Goal: Task Accomplishment & Management: Use online tool/utility

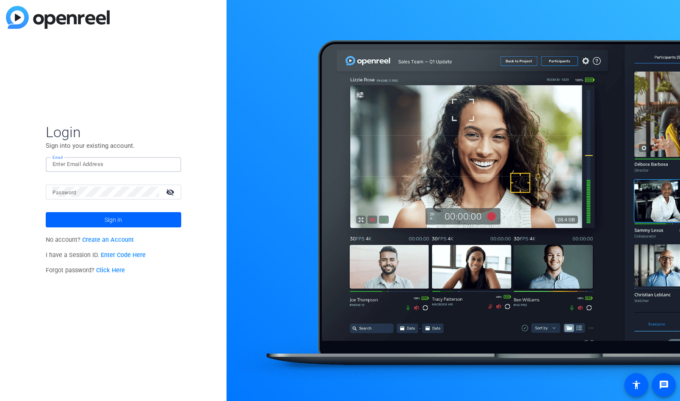
click at [73, 165] on input "Email" at bounding box center [114, 164] width 122 height 10
type input "[EMAIL_ADDRESS][DOMAIN_NAME]"
click at [172, 191] on mat-icon "visibility_off" at bounding box center [171, 192] width 20 height 12
click at [171, 191] on mat-icon "visibility" at bounding box center [171, 192] width 20 height 12
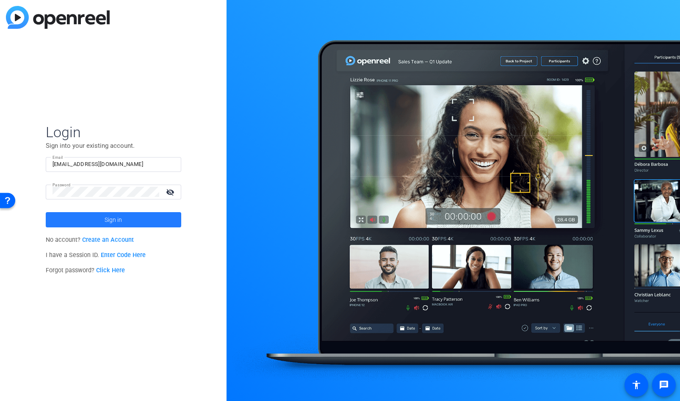
click at [125, 220] on span at bounding box center [114, 220] width 136 height 20
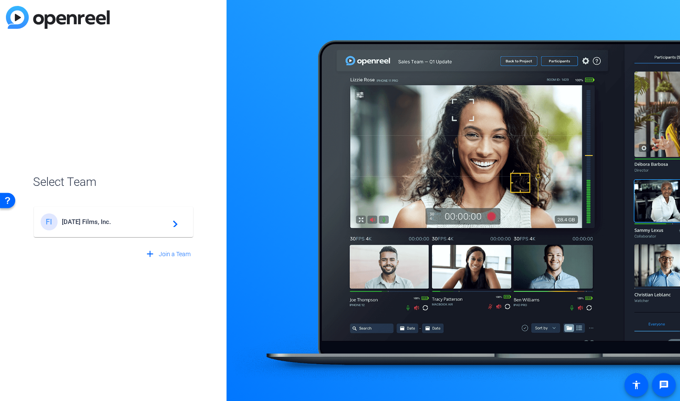
click at [88, 222] on span "Friday's Films, Inc." at bounding box center [115, 222] width 106 height 8
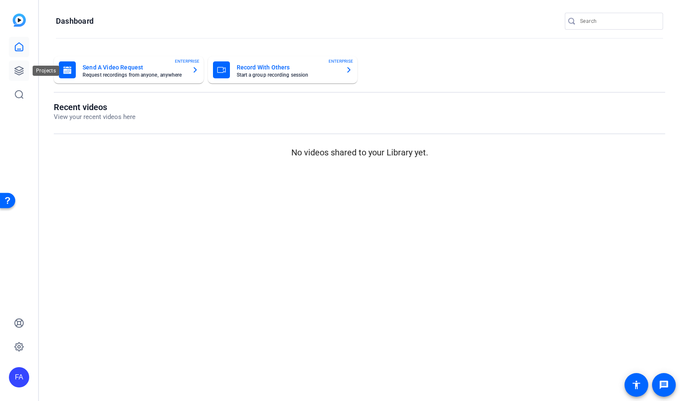
click at [25, 68] on link at bounding box center [19, 71] width 20 height 20
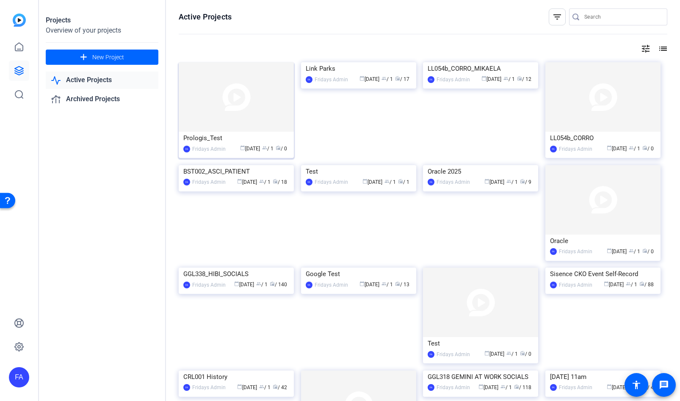
click at [216, 104] on img at bounding box center [236, 96] width 115 height 69
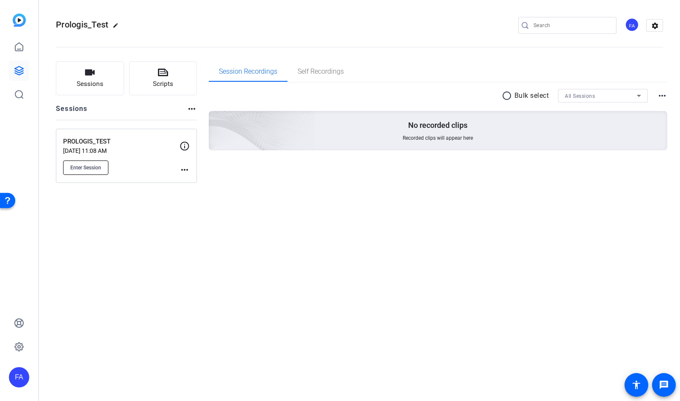
click at [98, 164] on span "Enter Session" at bounding box center [85, 167] width 31 height 7
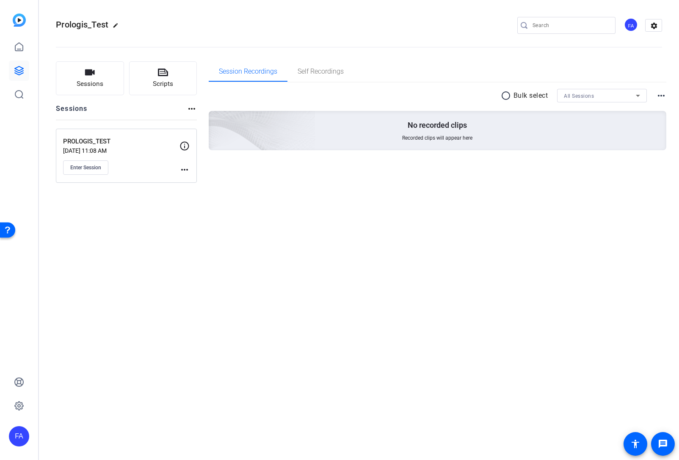
click at [24, 401] on div "FA" at bounding box center [19, 437] width 20 height 20
click at [102, 401] on mat-icon "logout" at bounding box center [102, 429] width 10 height 10
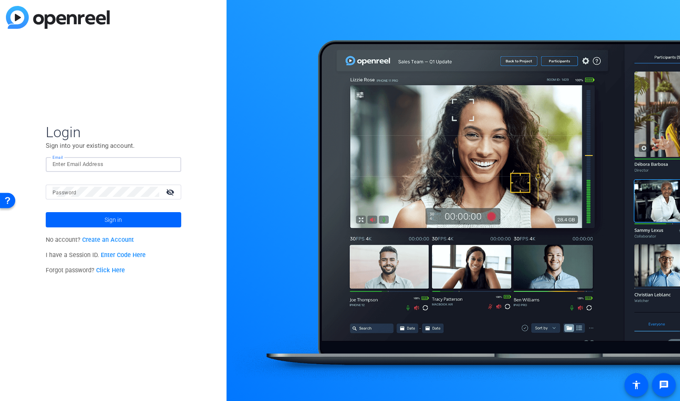
click at [74, 167] on input "Email" at bounding box center [114, 164] width 122 height 10
type input "[EMAIL_ADDRESS][DOMAIN_NAME]"
click at [167, 192] on mat-icon "visibility_off" at bounding box center [171, 192] width 20 height 12
click at [167, 192] on mat-icon "visibility" at bounding box center [171, 192] width 20 height 12
click at [123, 216] on span at bounding box center [114, 220] width 136 height 20
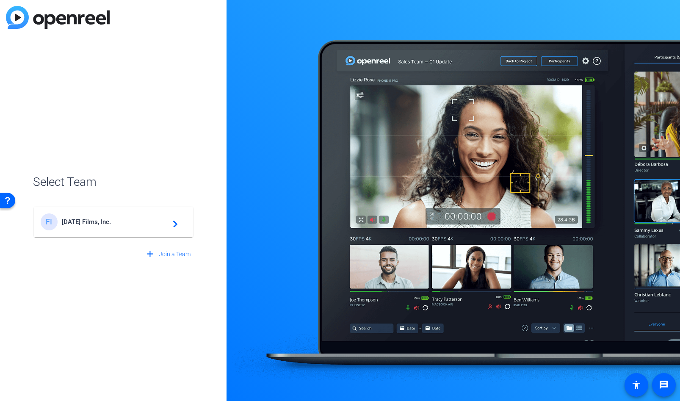
drag, startPoint x: 72, startPoint y: 220, endPoint x: 73, endPoint y: 208, distance: 11.9
click at [72, 220] on span "Friday's Films, Inc." at bounding box center [115, 222] width 106 height 8
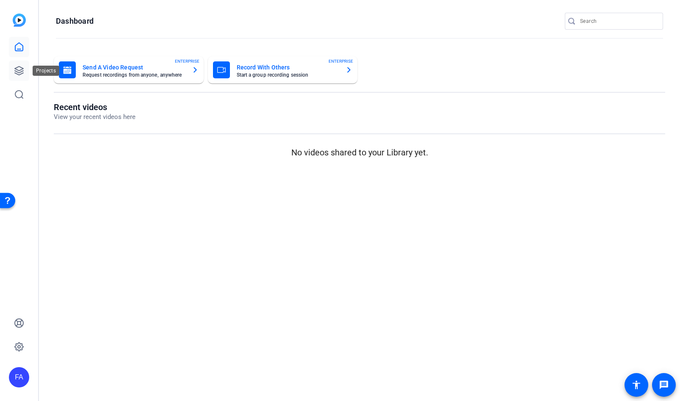
click at [23, 67] on icon at bounding box center [19, 71] width 10 height 10
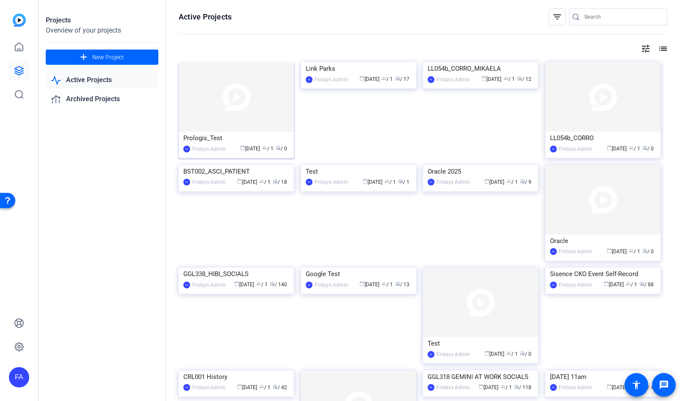
click at [199, 113] on img at bounding box center [236, 96] width 115 height 69
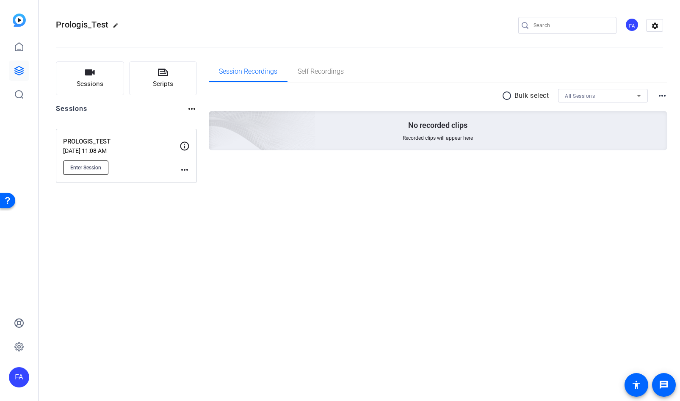
click at [90, 172] on button "Enter Session" at bounding box center [85, 168] width 45 height 14
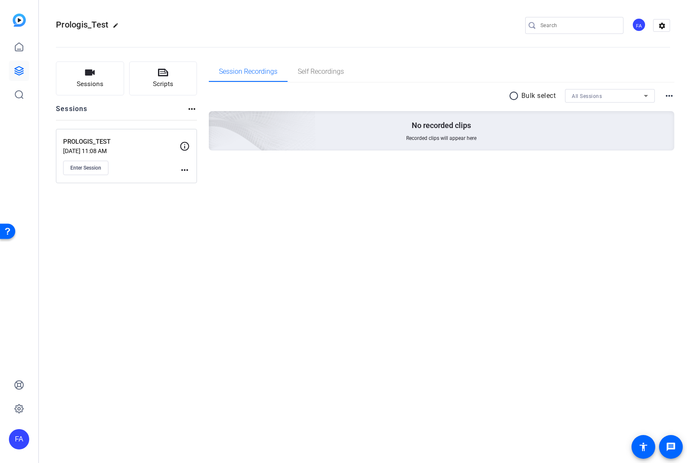
click at [17, 401] on div "FA" at bounding box center [19, 439] width 20 height 20
click at [107, 401] on mat-icon "logout" at bounding box center [102, 432] width 10 height 10
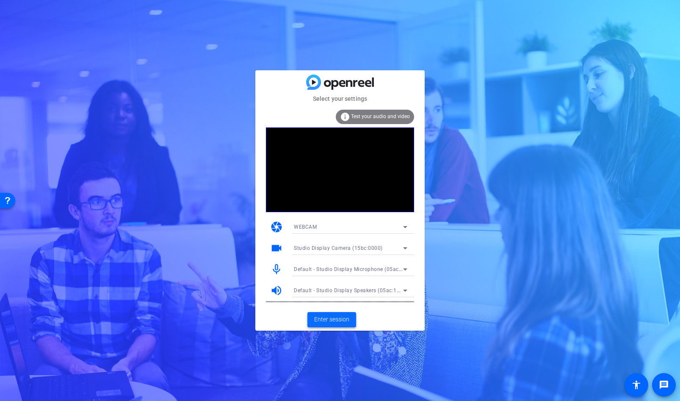
click at [339, 321] on span "Enter session" at bounding box center [331, 319] width 35 height 9
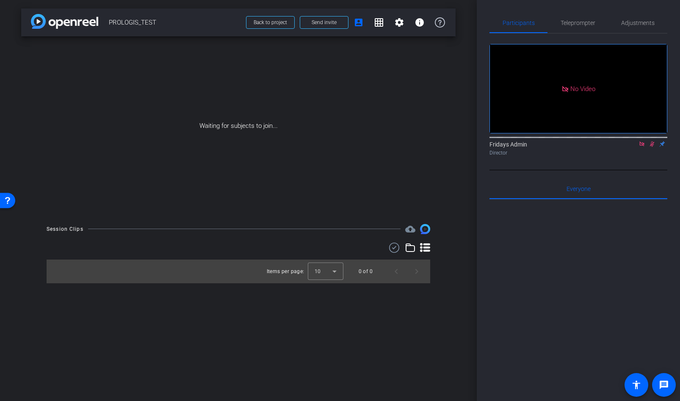
click at [643, 146] on icon at bounding box center [642, 143] width 5 height 5
drag, startPoint x: 632, startPoint y: 156, endPoint x: 633, endPoint y: 164, distance: 8.1
click at [632, 147] on icon at bounding box center [632, 144] width 7 height 6
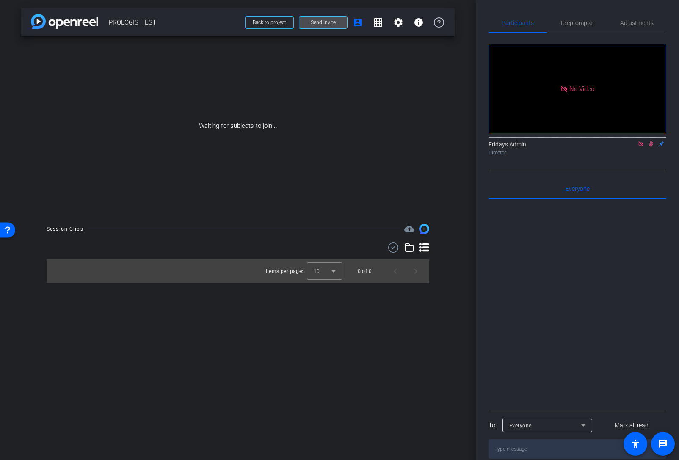
click at [332, 25] on span "Send invite" at bounding box center [323, 22] width 25 height 7
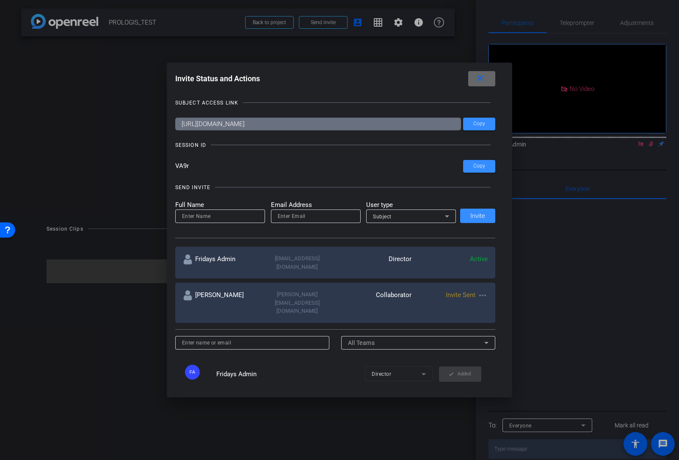
drag, startPoint x: 476, startPoint y: 77, endPoint x: 372, endPoint y: 46, distance: 108.3
click at [473, 76] on button "close" at bounding box center [481, 78] width 27 height 15
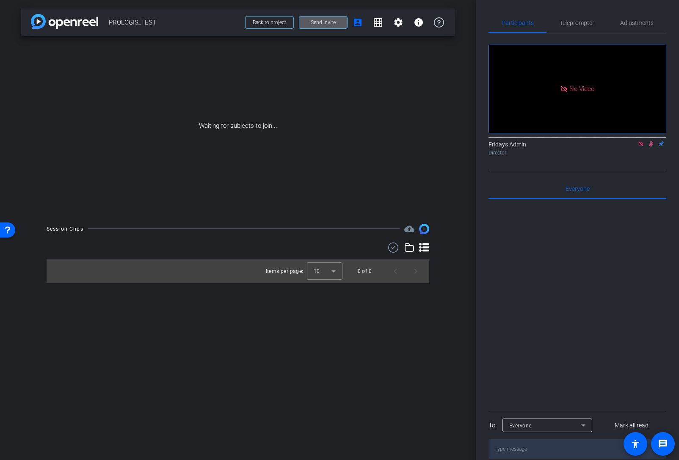
click at [319, 23] on span "Send invite" at bounding box center [323, 22] width 25 height 7
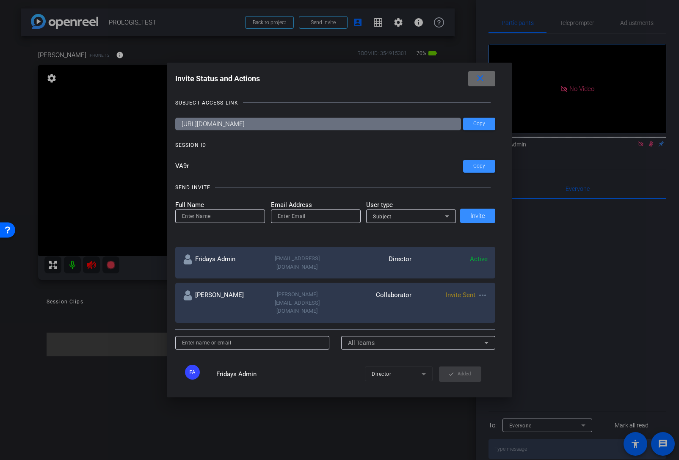
click at [485, 79] on mat-icon "close" at bounding box center [480, 78] width 11 height 11
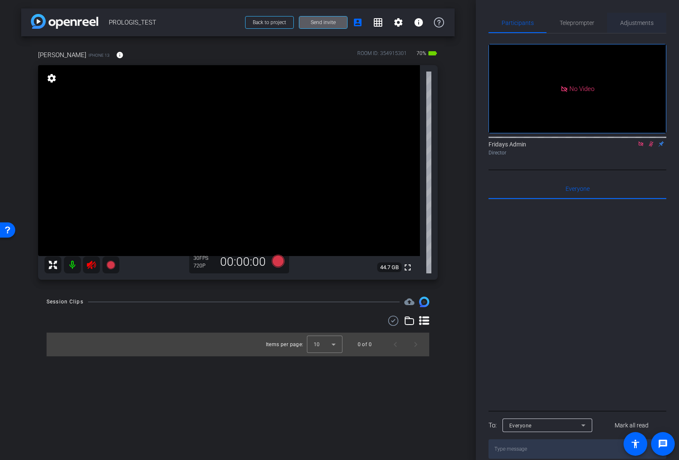
click at [636, 26] on span "Adjustments" at bounding box center [637, 23] width 33 height 6
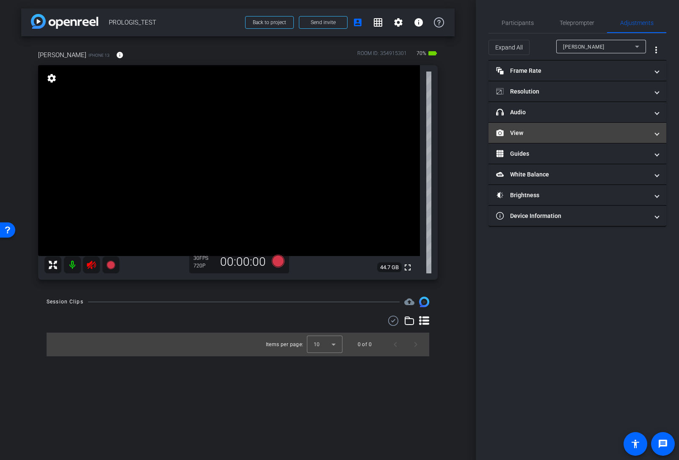
click at [520, 132] on mat-panel-title "View" at bounding box center [572, 133] width 152 height 9
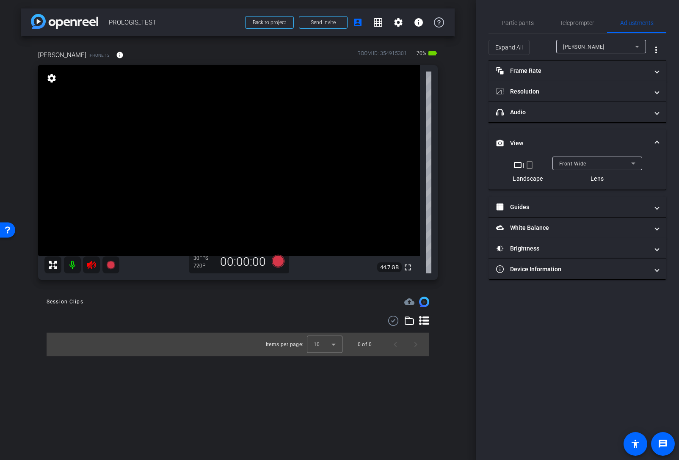
click at [529, 162] on mat-icon "crop_portrait" at bounding box center [530, 165] width 10 height 10
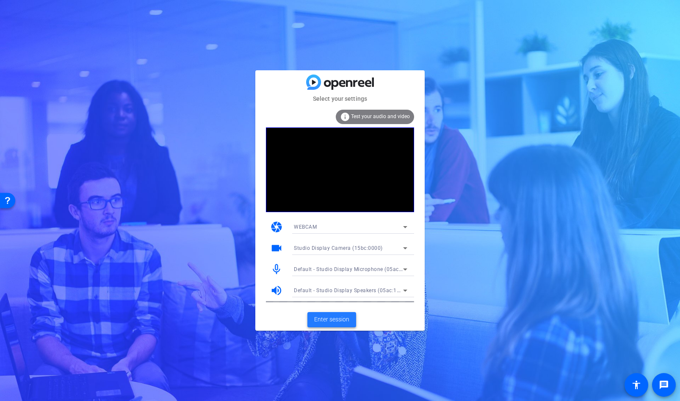
click at [335, 321] on span "Enter session" at bounding box center [331, 319] width 35 height 9
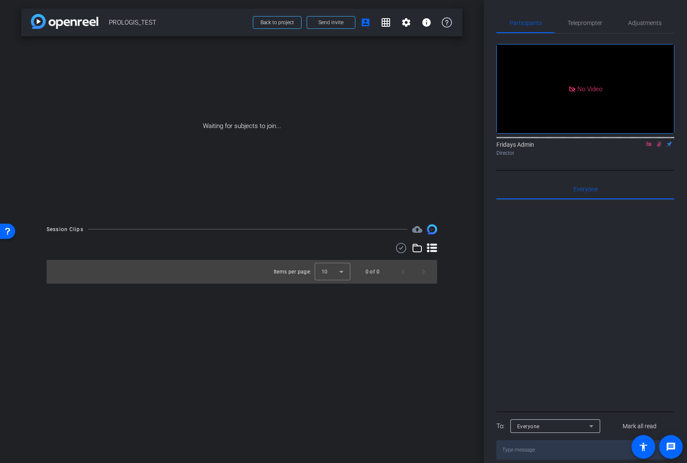
drag, startPoint x: 661, startPoint y: 154, endPoint x: 656, endPoint y: 171, distance: 17.6
click at [659, 147] on icon at bounding box center [659, 144] width 7 height 6
click at [313, 25] on span at bounding box center [331, 22] width 48 height 20
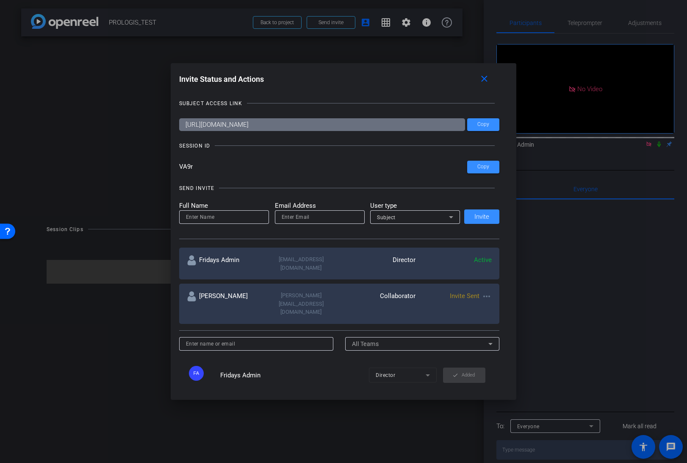
drag, startPoint x: 206, startPoint y: 170, endPoint x: 178, endPoint y: 167, distance: 28.1
click at [0, 0] on div "Invite Status and Actions close SUBJECT ACCESS LINK https://capture.openreel.co…" at bounding box center [0, 0] width 0 height 0
click at [0, 0] on mat-icon "close" at bounding box center [0, 0] width 0 height 0
drag, startPoint x: 485, startPoint y: 78, endPoint x: 475, endPoint y: 81, distance: 10.6
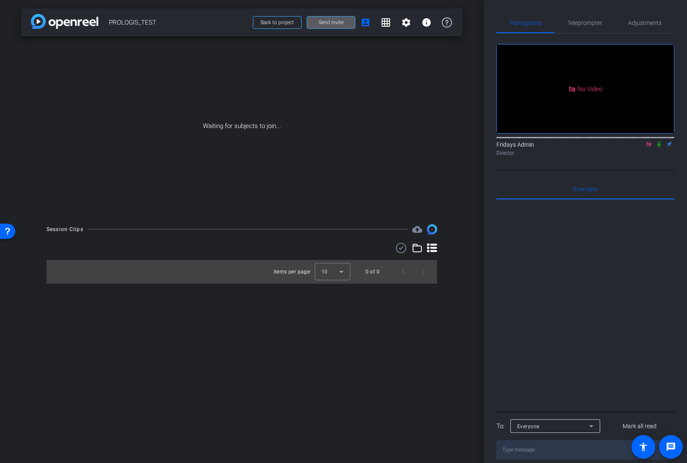
click at [661, 147] on icon at bounding box center [659, 144] width 7 height 6
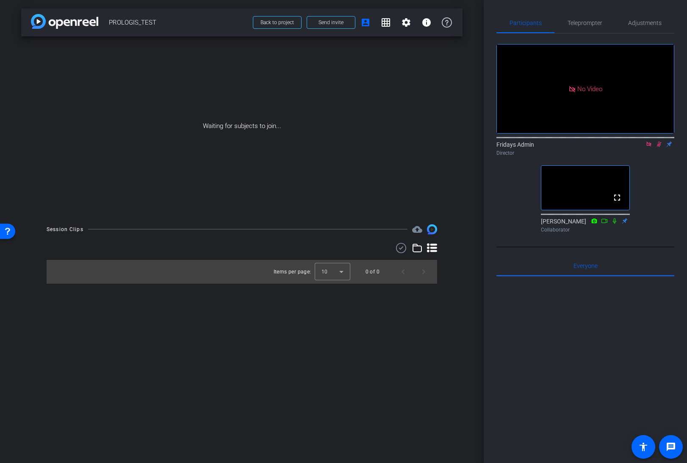
click at [658, 147] on icon at bounding box center [659, 144] width 7 height 6
drag, startPoint x: 649, startPoint y: 155, endPoint x: 649, endPoint y: 169, distance: 14.4
click at [649, 147] on icon at bounding box center [648, 144] width 7 height 6
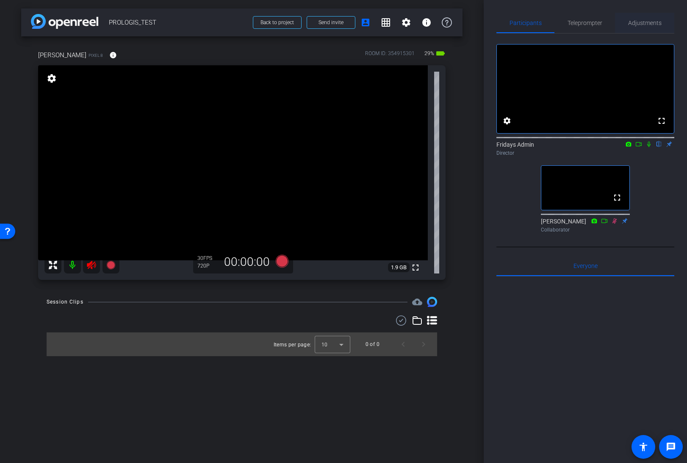
click at [638, 25] on span "Adjustments" at bounding box center [644, 23] width 33 height 20
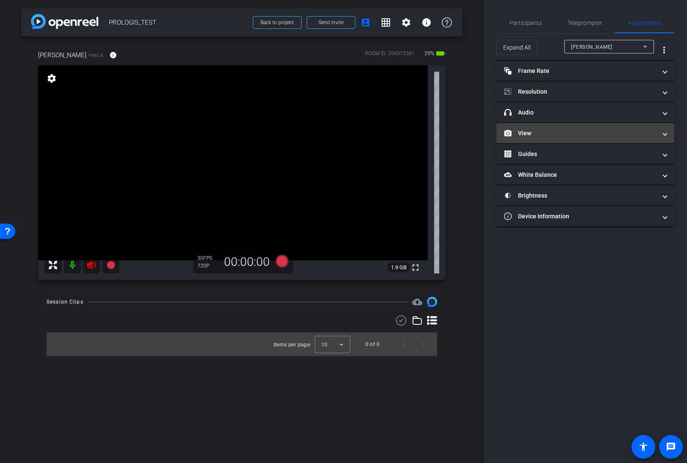
click at [525, 135] on mat-panel-title "View" at bounding box center [580, 133] width 152 height 9
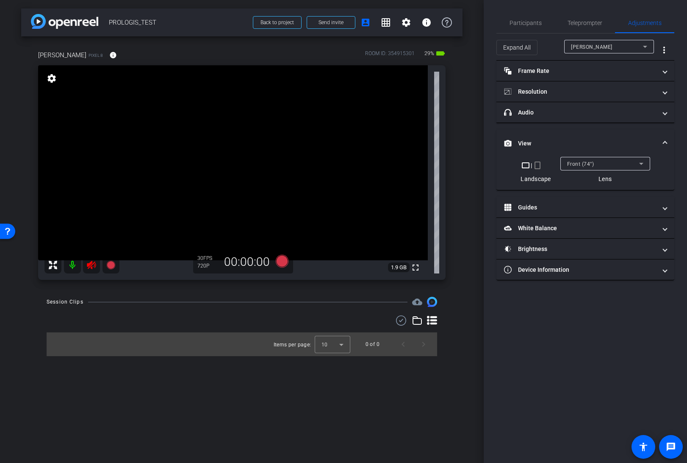
click at [92, 266] on icon at bounding box center [91, 264] width 9 height 8
click at [535, 22] on span "Participants" at bounding box center [526, 23] width 32 height 6
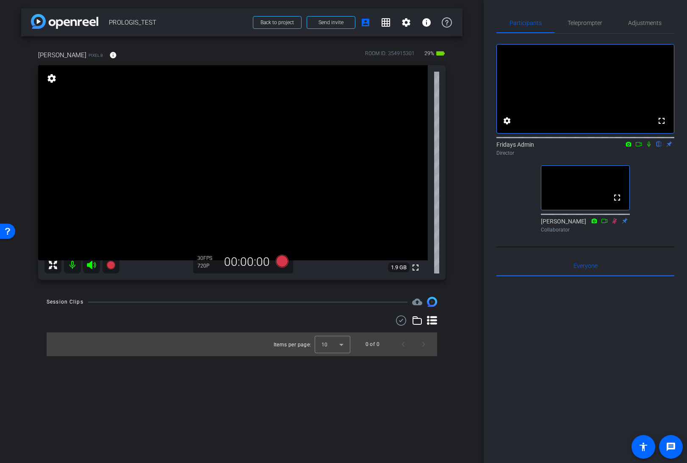
click at [94, 267] on icon at bounding box center [91, 264] width 9 height 8
click at [93, 265] on icon at bounding box center [91, 265] width 10 height 10
click at [640, 24] on span "Adjustments" at bounding box center [644, 23] width 33 height 6
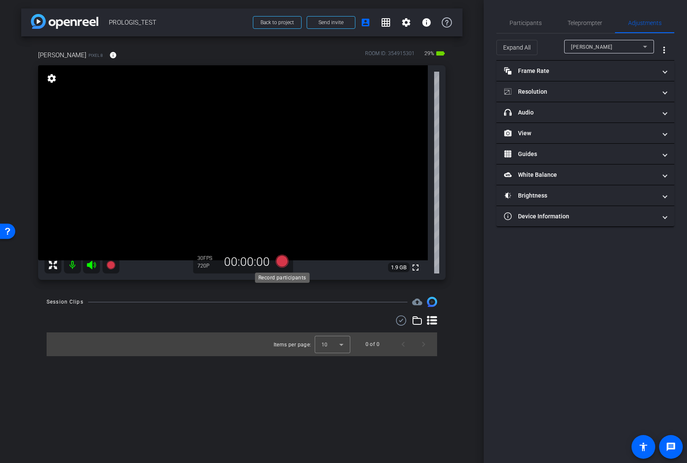
click at [278, 262] on icon at bounding box center [282, 261] width 13 height 13
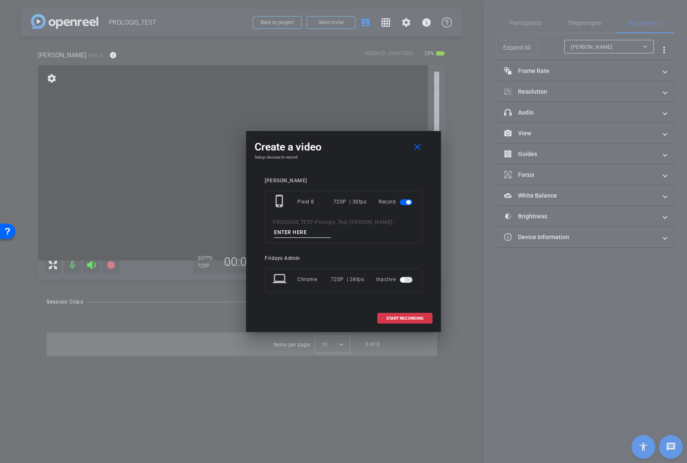
click at [288, 234] on input at bounding box center [302, 232] width 57 height 11
type input "PRL_test"
click at [405, 319] on span "START RECORDING" at bounding box center [404, 318] width 37 height 4
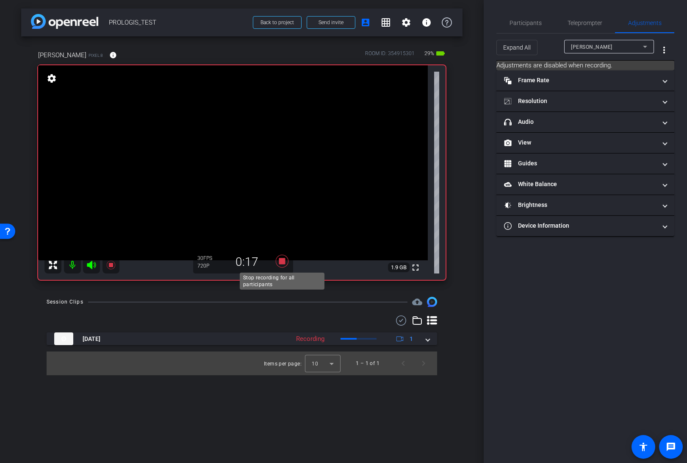
click at [282, 260] on icon at bounding box center [282, 261] width 13 height 13
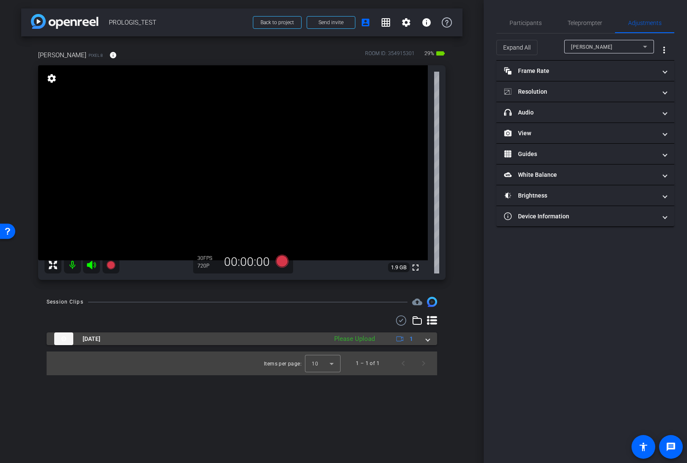
click at [427, 339] on span at bounding box center [427, 338] width 3 height 9
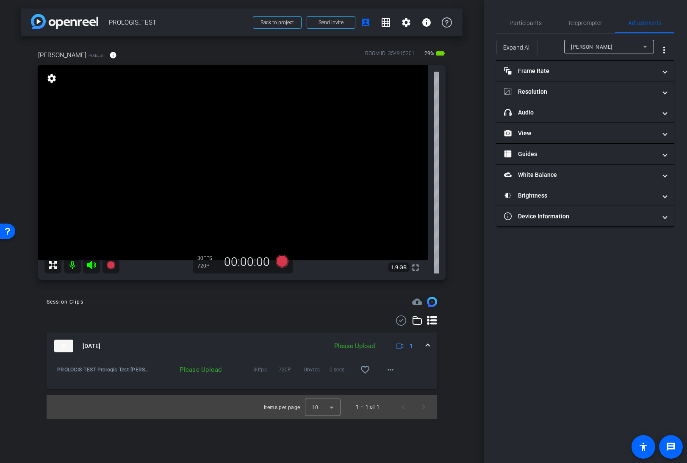
click at [365, 346] on div "Please Upload" at bounding box center [354, 346] width 49 height 10
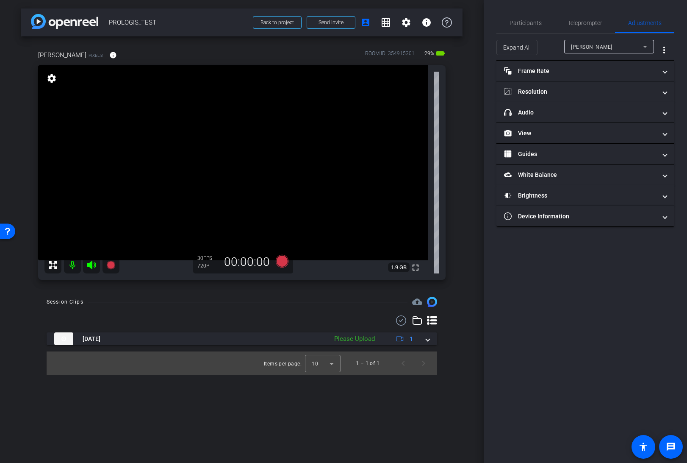
drag, startPoint x: 428, startPoint y: 339, endPoint x: 449, endPoint y: 346, distance: 22.4
click at [428, 339] on span at bounding box center [427, 338] width 3 height 9
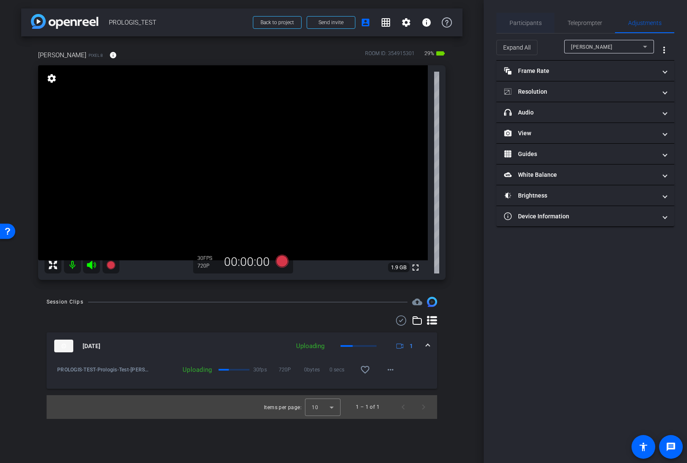
click at [540, 22] on span "Participants" at bounding box center [526, 23] width 32 height 6
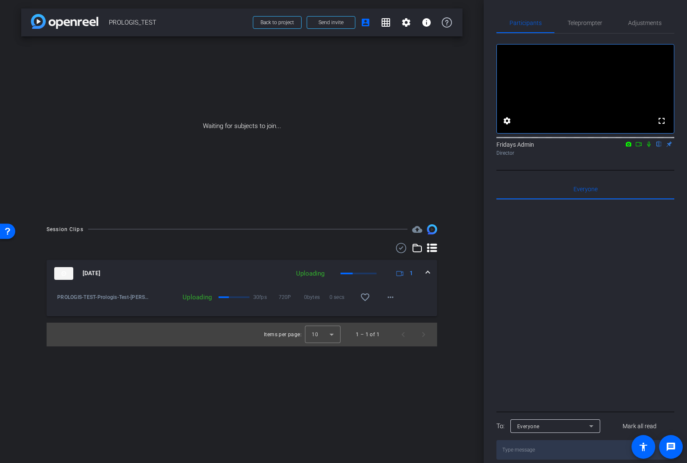
click at [430, 272] on mat-expansion-panel-header "Sep 8, 2025 Uploading 1" at bounding box center [242, 273] width 391 height 27
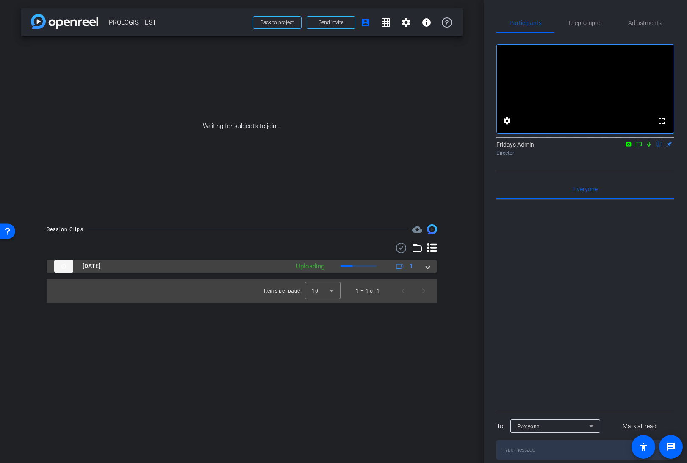
click at [429, 269] on mat-expansion-panel-header "Sep 8, 2025 Uploading 1" at bounding box center [242, 266] width 391 height 13
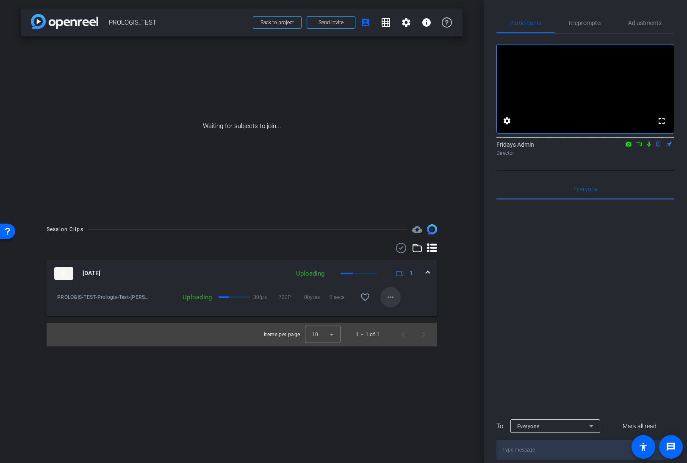
click at [388, 297] on mat-icon "more_horiz" at bounding box center [390, 297] width 10 height 10
drag, startPoint x: 449, startPoint y: 295, endPoint x: 453, endPoint y: 295, distance: 4.3
click at [451, 295] on div at bounding box center [343, 231] width 687 height 463
click at [466, 297] on div "arrow_back PROLOGIS_TEST Back to project Send invite account_box grid_on settin…" at bounding box center [242, 231] width 484 height 463
click at [649, 147] on icon at bounding box center [648, 144] width 7 height 6
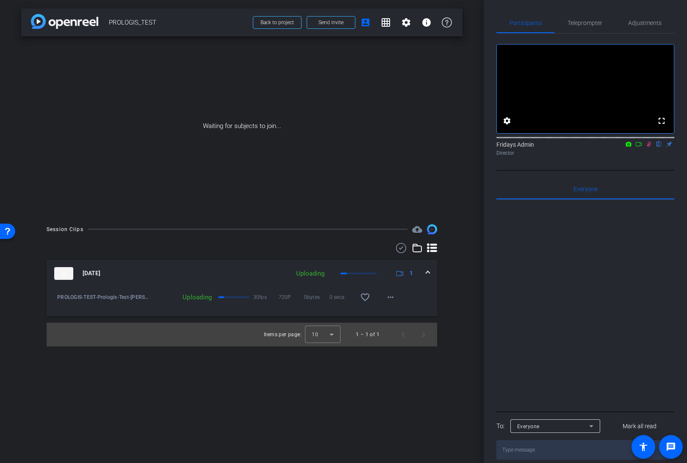
drag, startPoint x: 640, startPoint y: 156, endPoint x: 640, endPoint y: 162, distance: 6.4
click at [640, 146] on icon at bounding box center [639, 144] width 6 height 4
click at [391, 299] on mat-icon "more_horiz" at bounding box center [390, 299] width 10 height 10
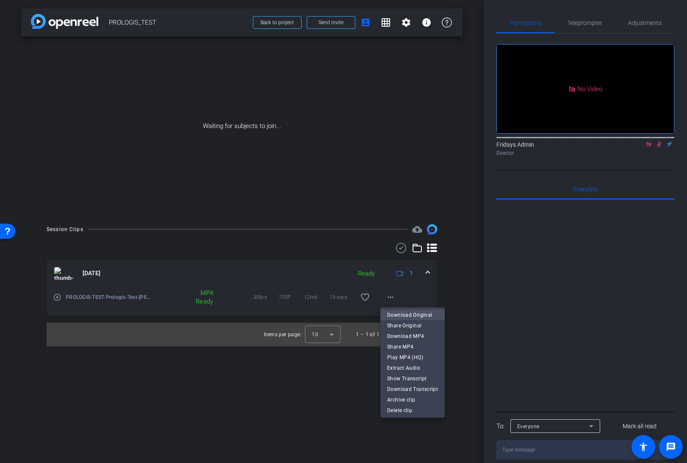
click at [396, 314] on span "Download Original" at bounding box center [412, 315] width 51 height 10
